Goal: Check status: Check status

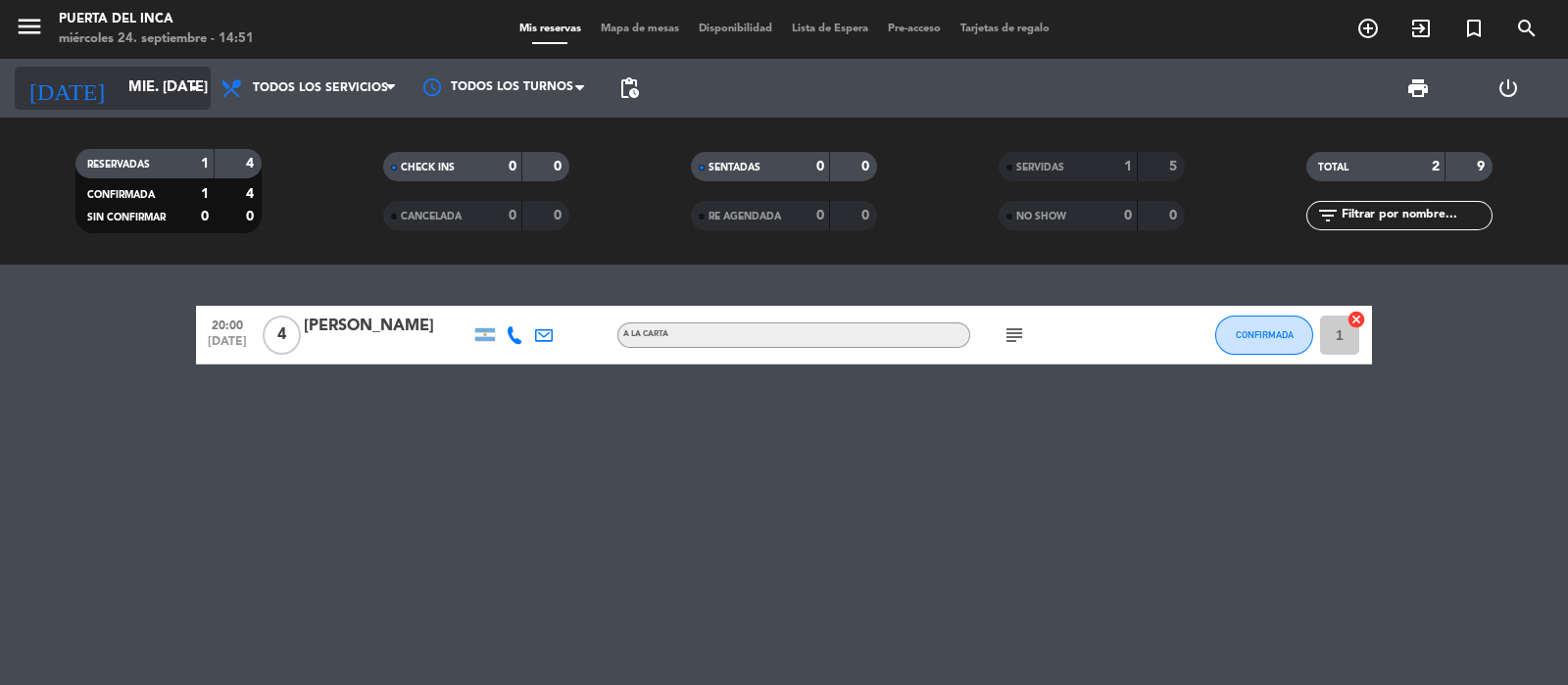
click at [185, 97] on icon "arrow_drop_down" at bounding box center [194, 88] width 24 height 24
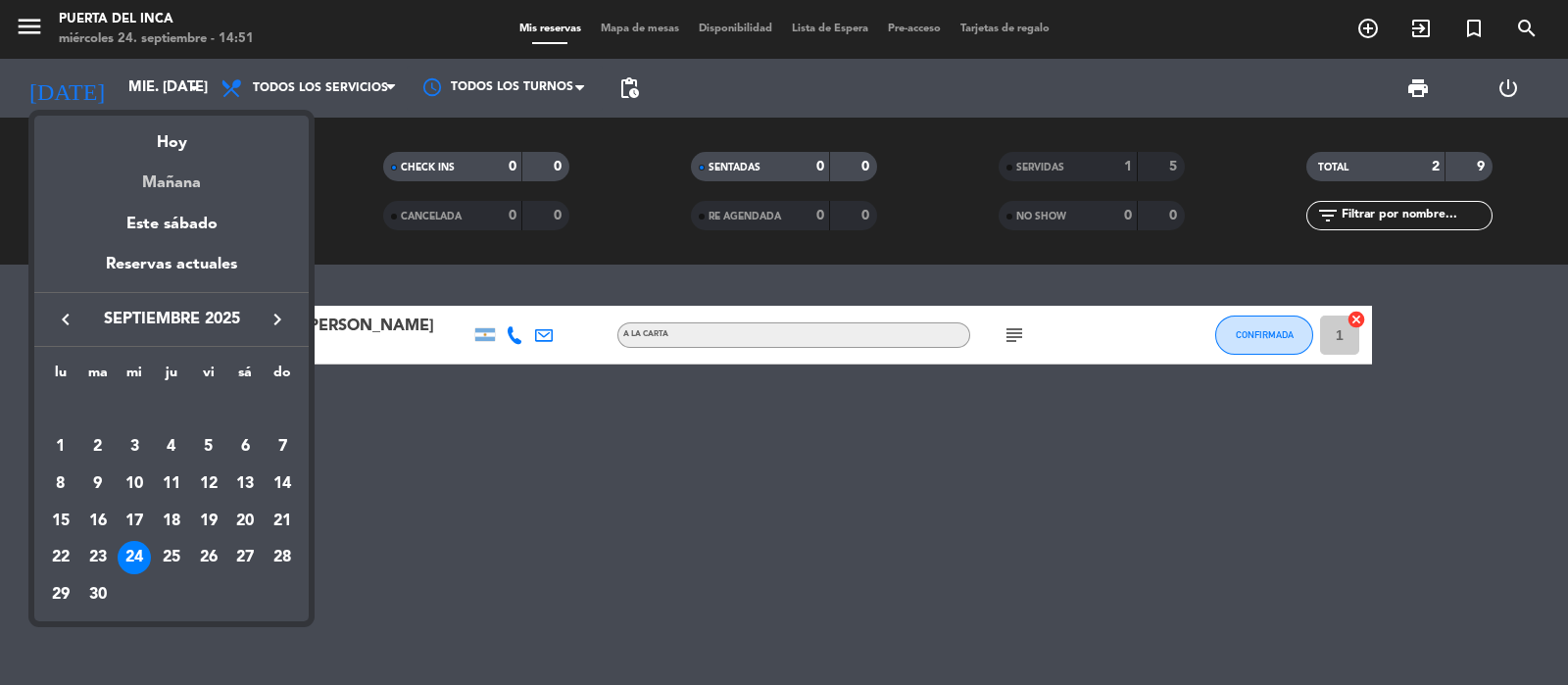
click at [191, 193] on div "Mañana" at bounding box center [171, 176] width 274 height 40
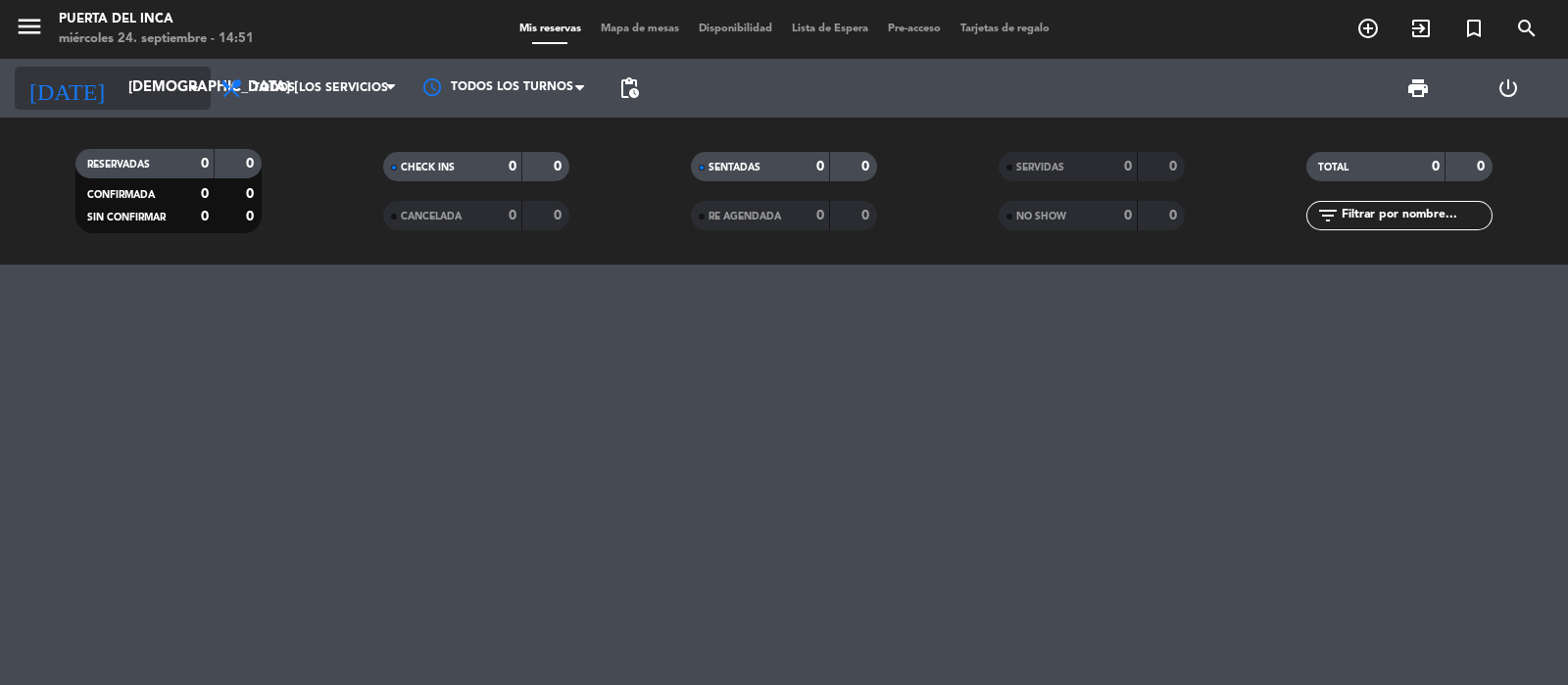
click at [159, 90] on input "jue. 25 sep." at bounding box center [213, 88] width 189 height 37
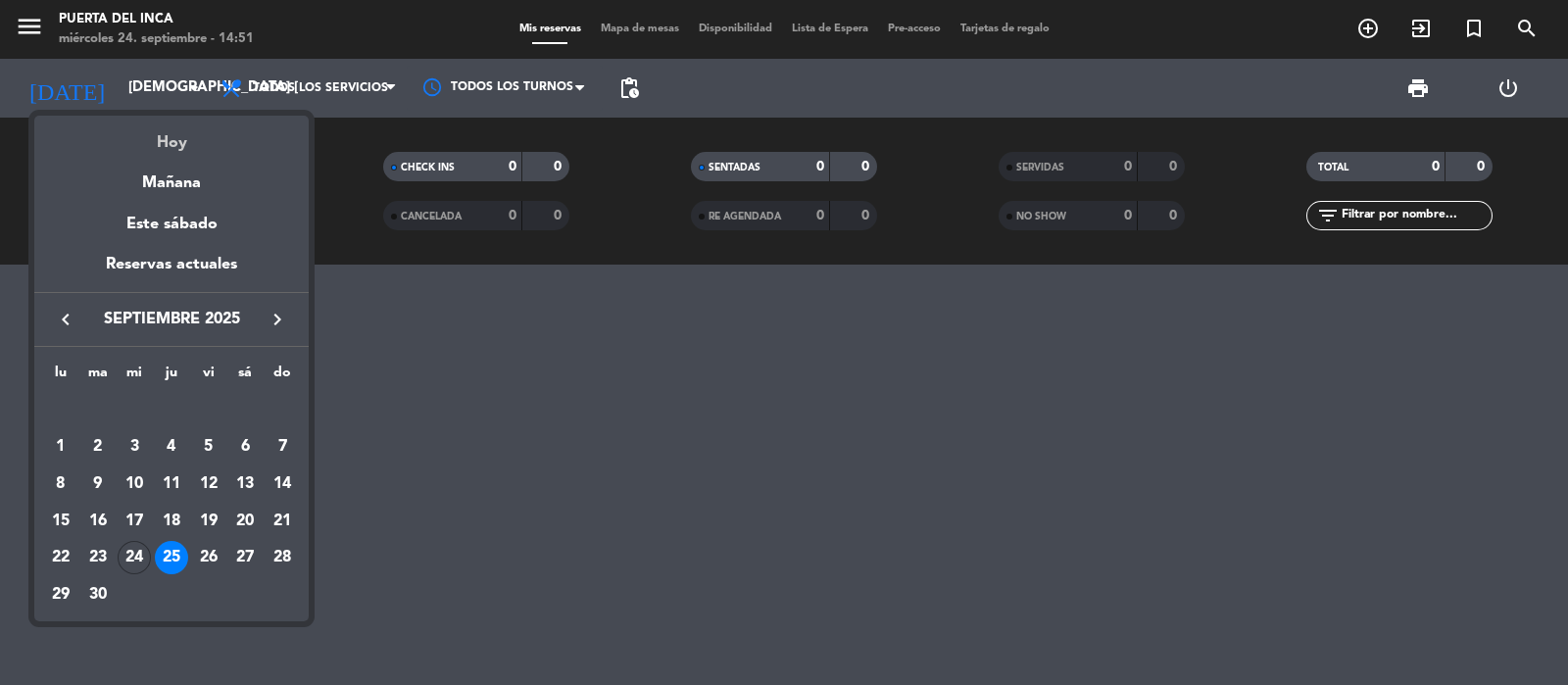
click at [174, 146] on div "Hoy" at bounding box center [171, 136] width 274 height 40
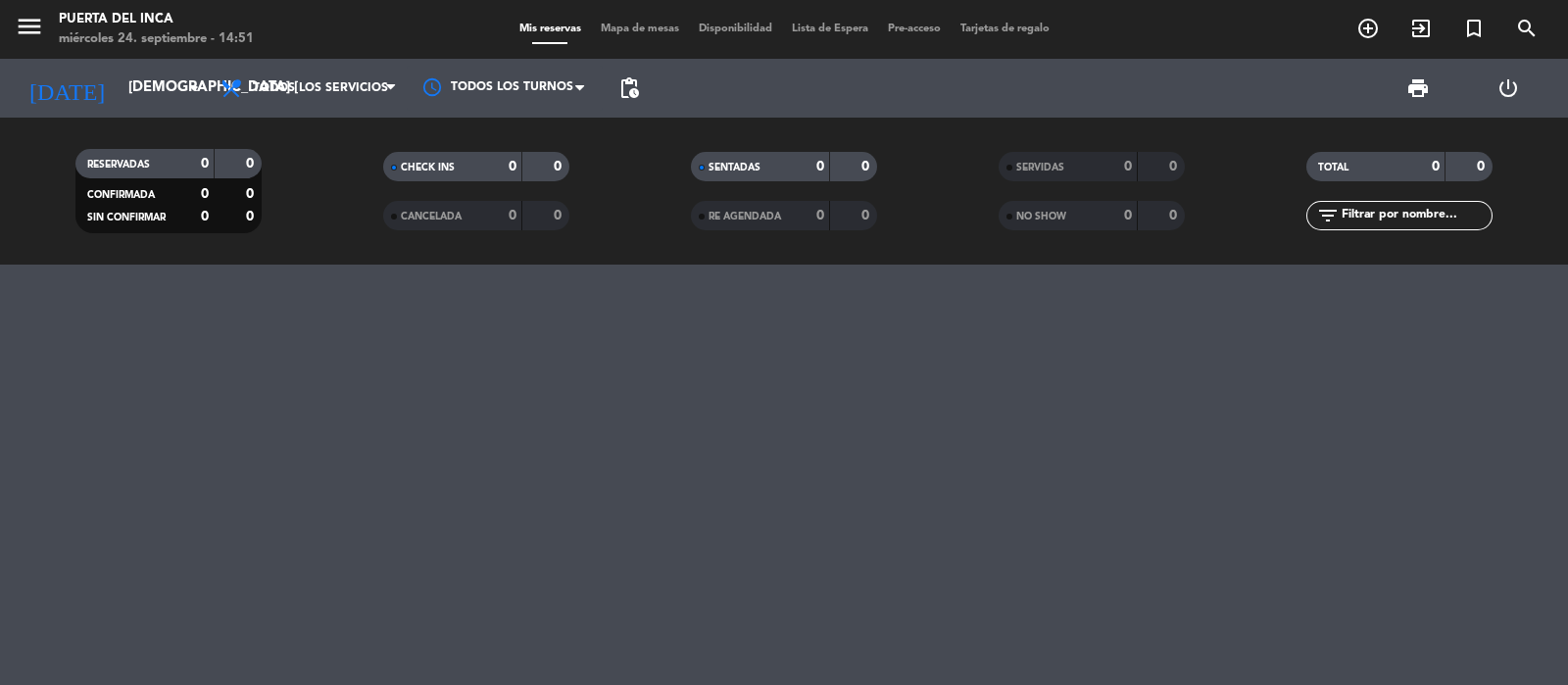
type input "mié. [DATE]"
